Goal: Information Seeking & Learning: Learn about a topic

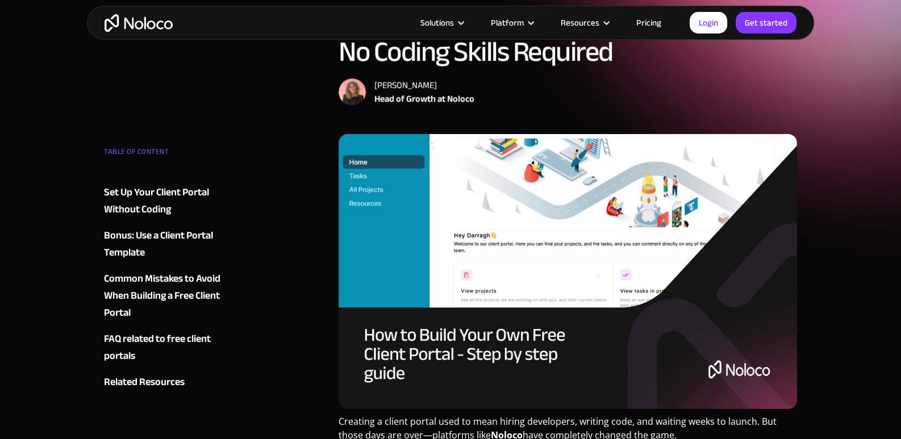
click at [165, 194] on div "Set Up Your Client Portal Without Coding" at bounding box center [173, 201] width 138 height 34
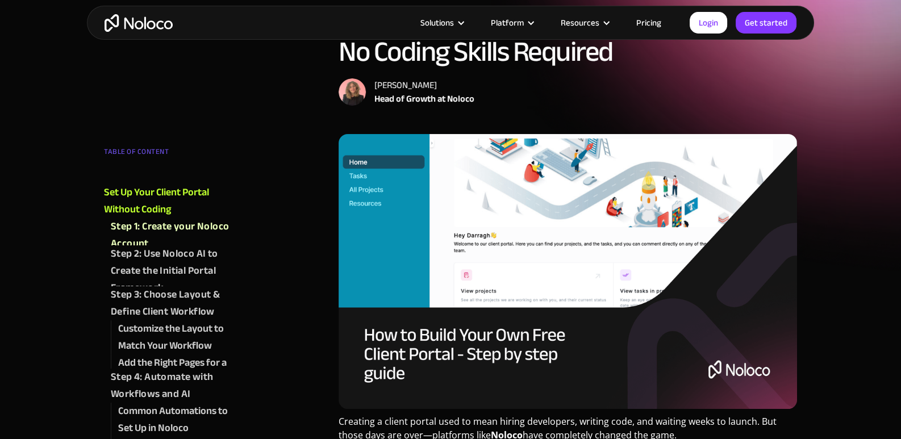
scroll to position [850, 0]
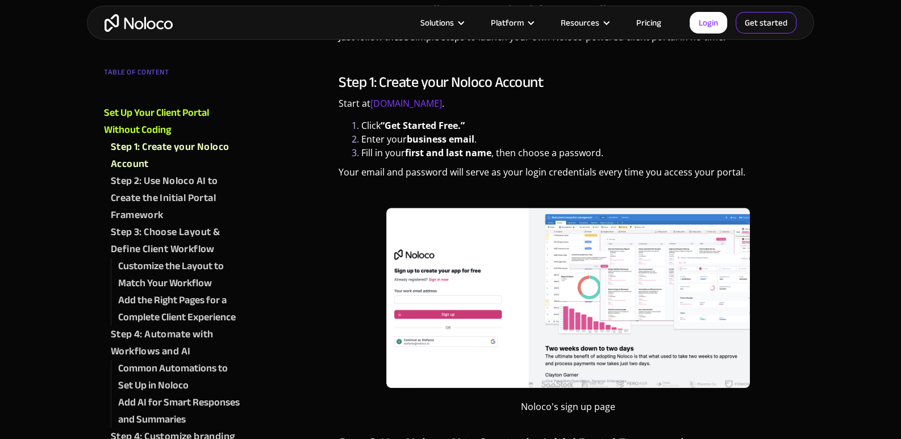
click at [0, 0] on link "Get started" at bounding box center [0, 0] width 0 height 0
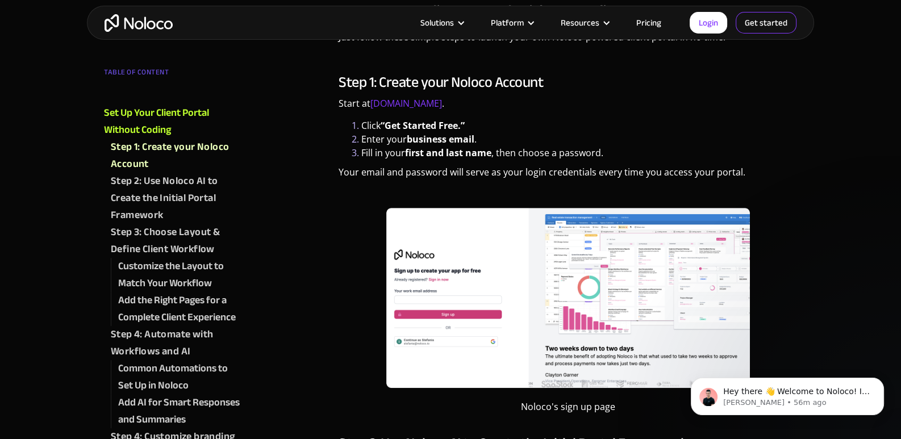
scroll to position [0, 0]
click at [717, 21] on link "Login" at bounding box center [709, 23] width 38 height 22
click at [650, 16] on link "Pricing" at bounding box center [648, 22] width 53 height 15
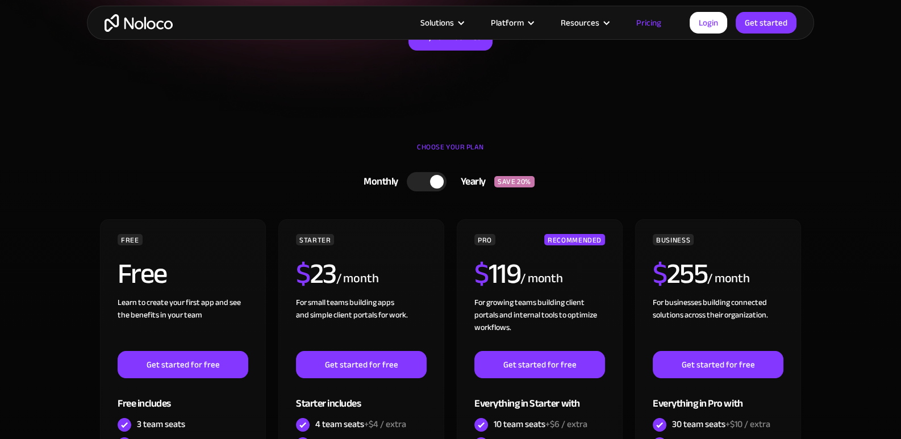
click at [438, 182] on div at bounding box center [437, 182] width 14 height 14
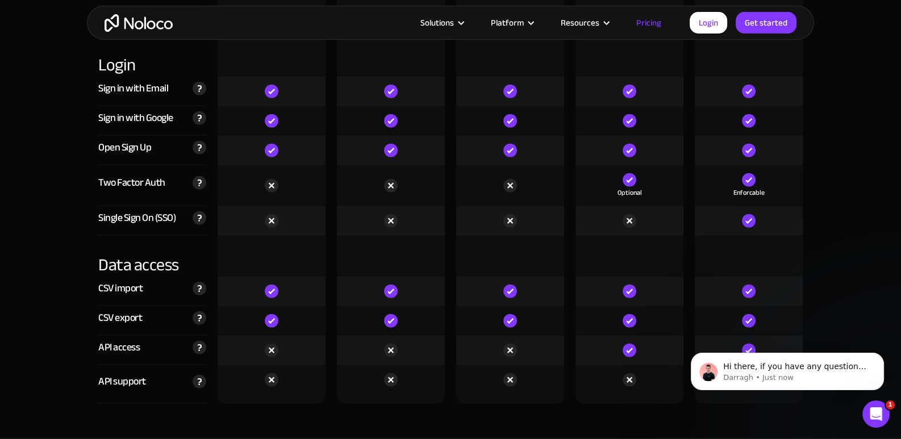
scroll to position [4262, 0]
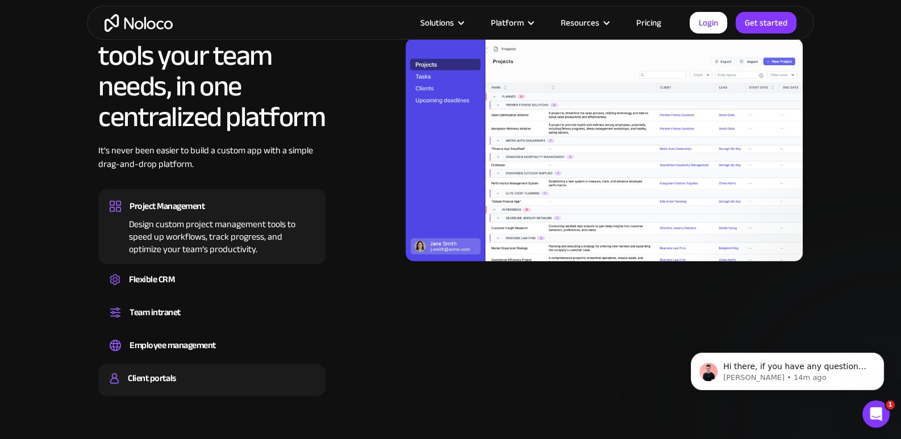
click at [171, 381] on div "Client portals" at bounding box center [152, 378] width 48 height 17
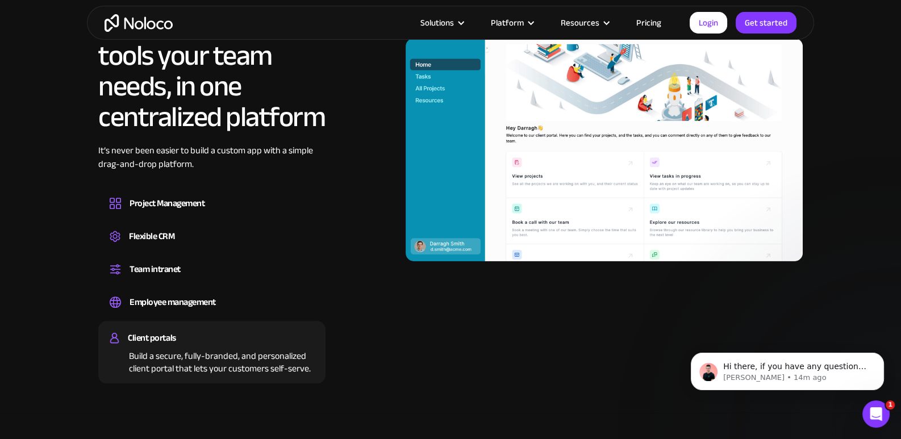
click at [868, 410] on div "Open Intercom Messenger" at bounding box center [877, 415] width 38 height 38
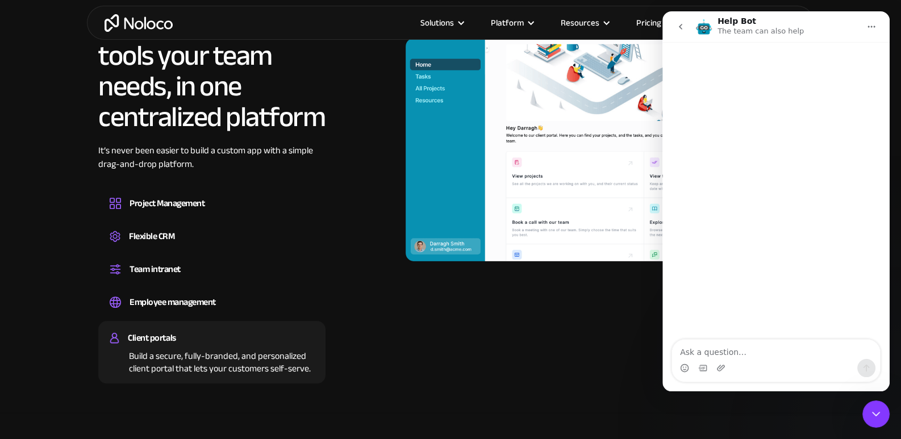
click at [687, 32] on button "go back" at bounding box center [681, 27] width 22 height 22
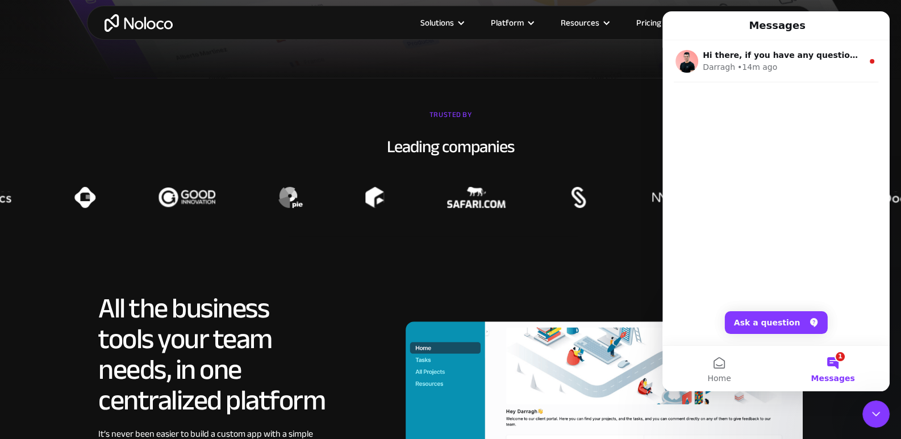
click at [134, 32] on div "Solutions Use Cases Business Types Project Management Keep track of customers, …" at bounding box center [451, 23] width 728 height 34
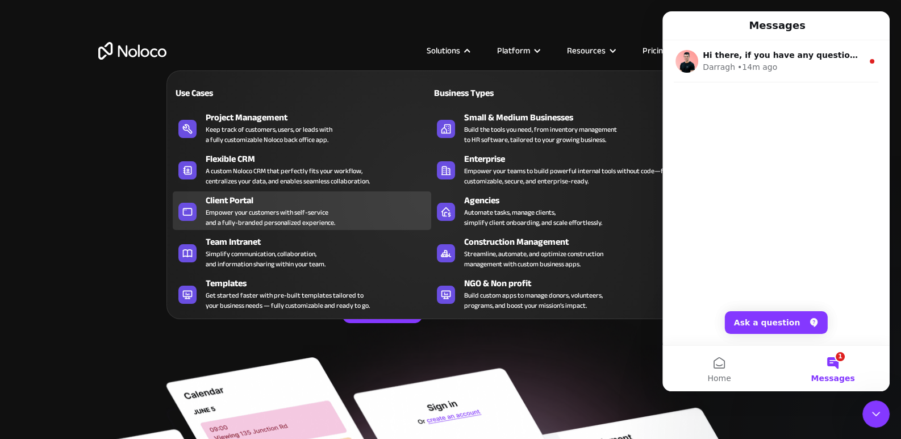
click at [230, 218] on div "Empower your customers with self-service and a fully-branded personalized exper…" at bounding box center [271, 217] width 130 height 20
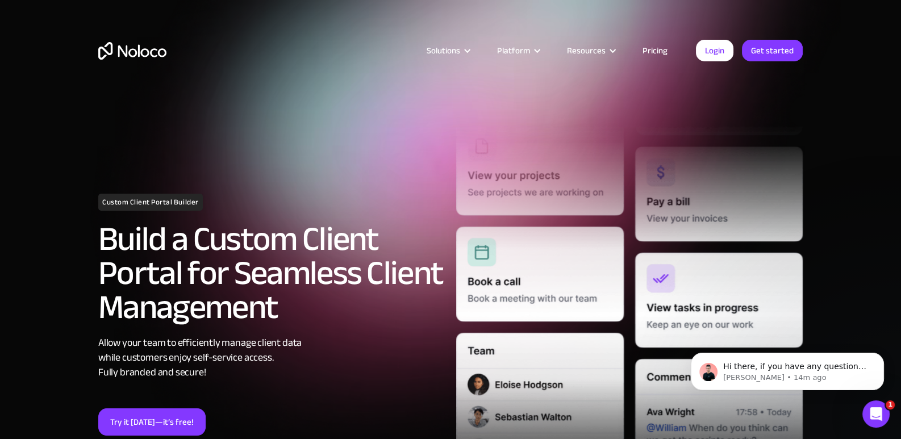
click at [665, 51] on link "Pricing" at bounding box center [655, 50] width 53 height 15
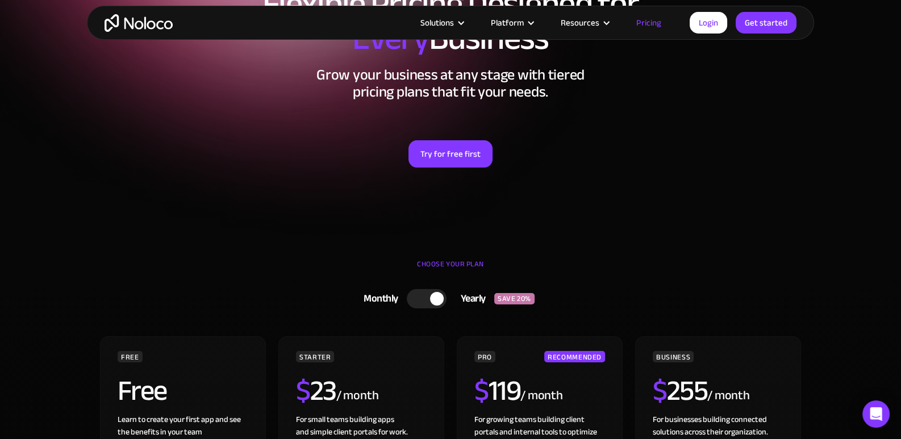
scroll to position [284, 0]
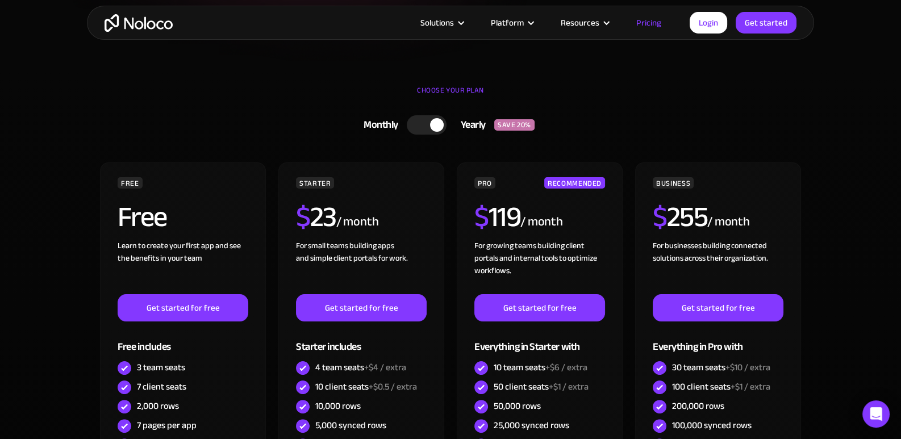
click at [425, 126] on div at bounding box center [427, 124] width 40 height 19
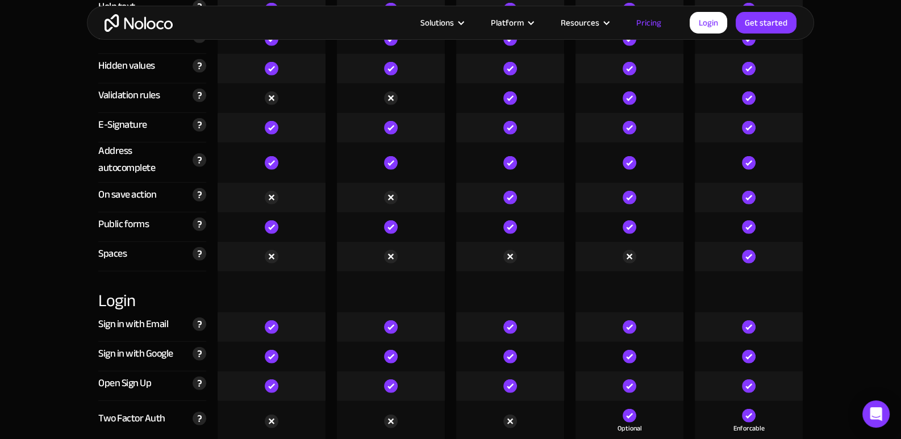
scroll to position [3751, 0]
